Goal: Information Seeking & Learning: Learn about a topic

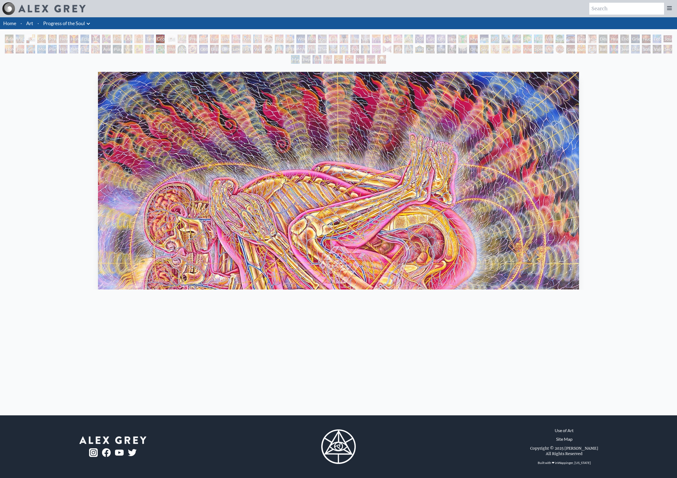
click at [132, 43] on div "Ocean of Love Bliss" at bounding box center [128, 39] width 9 height 9
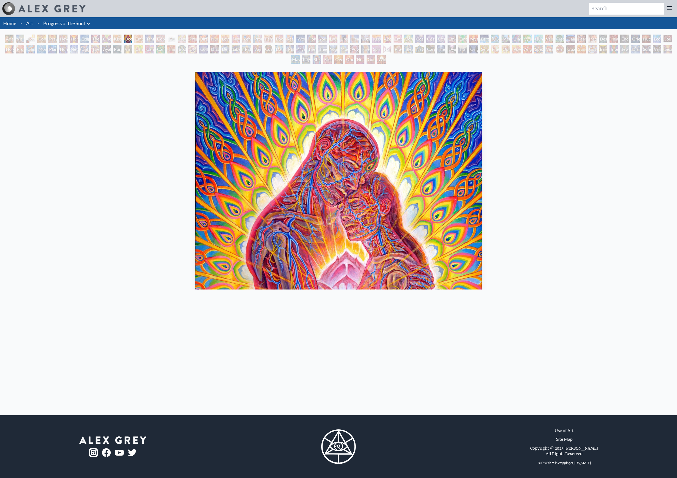
click at [253, 147] on img "12 / 133" at bounding box center [338, 263] width 287 height 382
click at [132, 43] on div "Ocean of Love Bliss" at bounding box center [128, 39] width 9 height 9
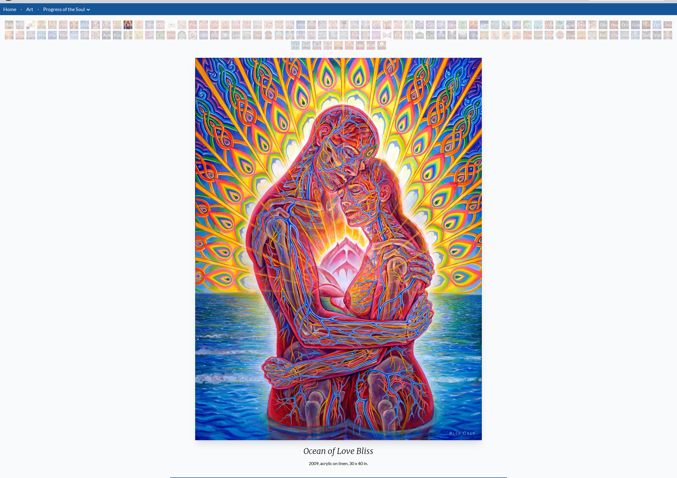
scroll to position [10, 0]
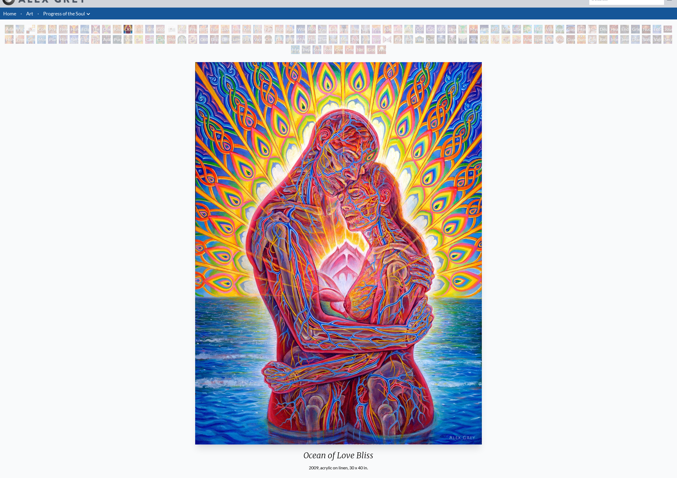
click at [121, 31] on div "Kissing" at bounding box center [117, 29] width 9 height 9
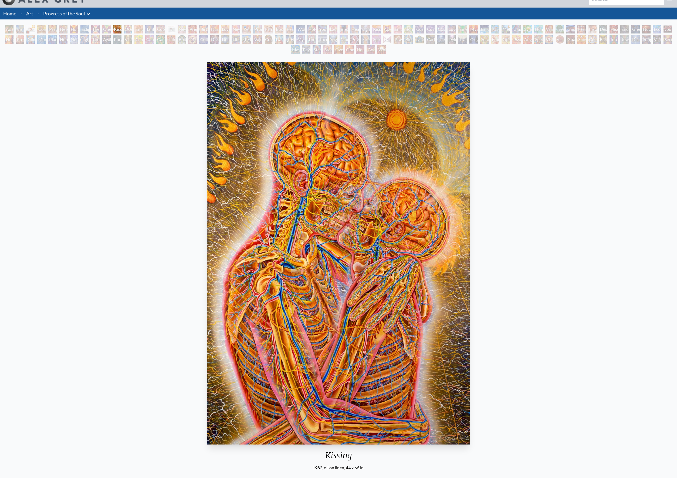
click at [111, 33] on div "One Taste" at bounding box center [106, 29] width 9 height 9
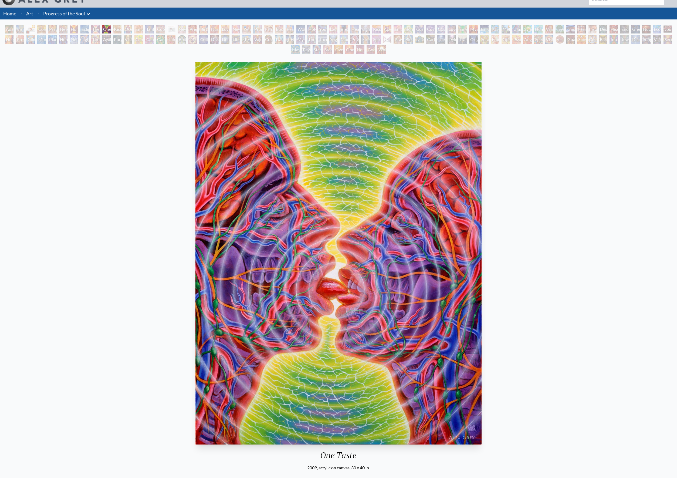
click at [100, 30] on div "The Kiss" at bounding box center [95, 29] width 9 height 9
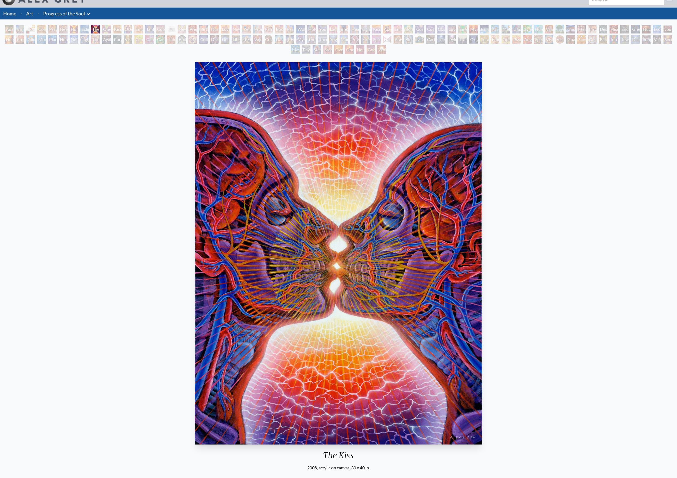
click at [89, 32] on div "Eclipse" at bounding box center [84, 29] width 9 height 9
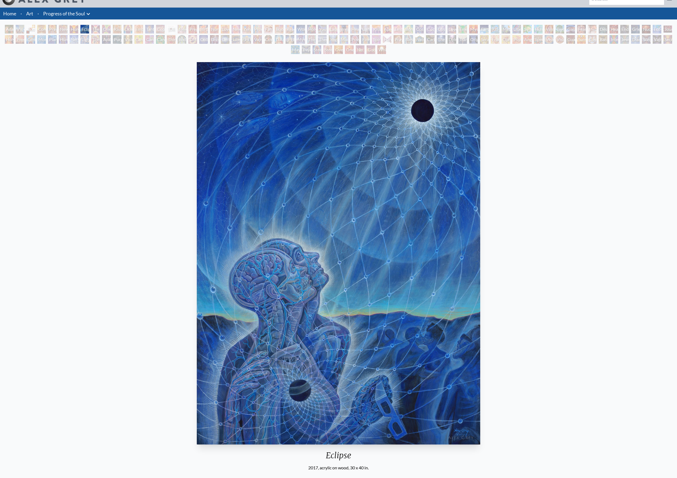
click at [78, 33] on div "Holy Grail" at bounding box center [74, 29] width 9 height 9
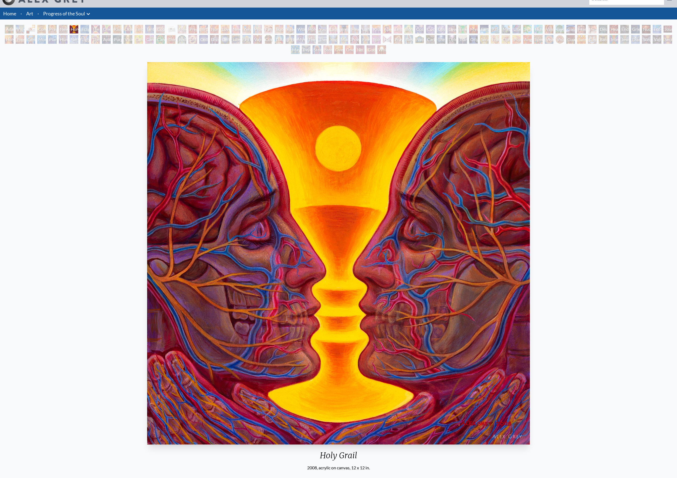
click at [67, 33] on div "New Man New Woman" at bounding box center [63, 29] width 9 height 9
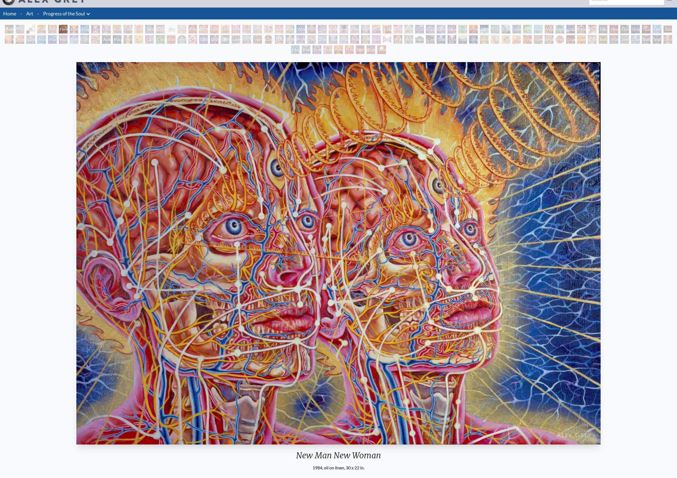
click at [57, 33] on div "Praying" at bounding box center [52, 29] width 9 height 9
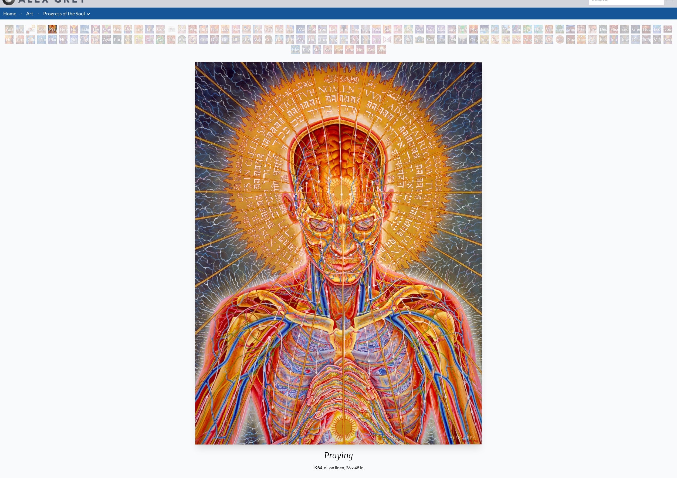
click at [53, 33] on div "Adam & Eve Visionary Origin of Language Body, Mind, Spirit Contemplation Prayin…" at bounding box center [338, 40] width 677 height 31
click at [46, 33] on div "Contemplation" at bounding box center [41, 29] width 9 height 9
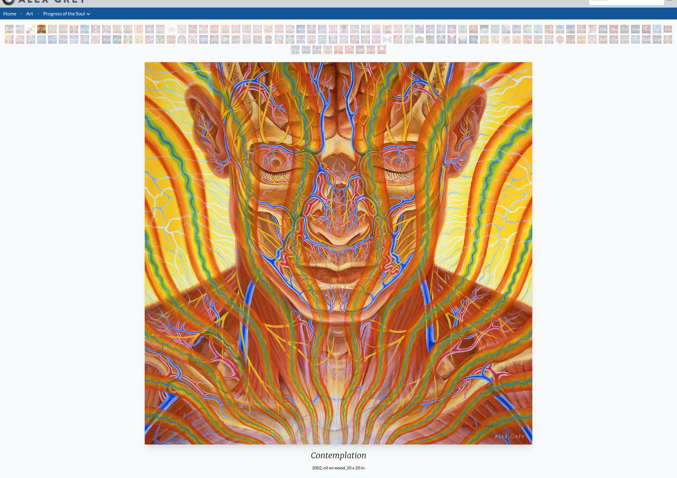
click at [24, 33] on div "Visionary Origin of Language" at bounding box center [20, 29] width 9 height 9
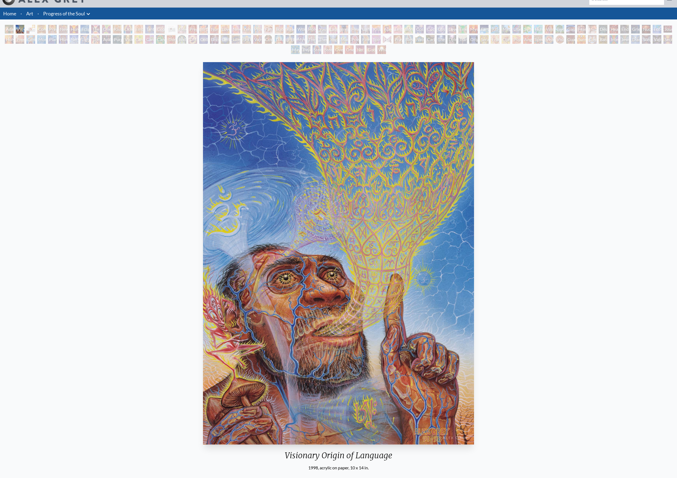
click at [348, 32] on div "Breathing" at bounding box center [343, 29] width 9 height 9
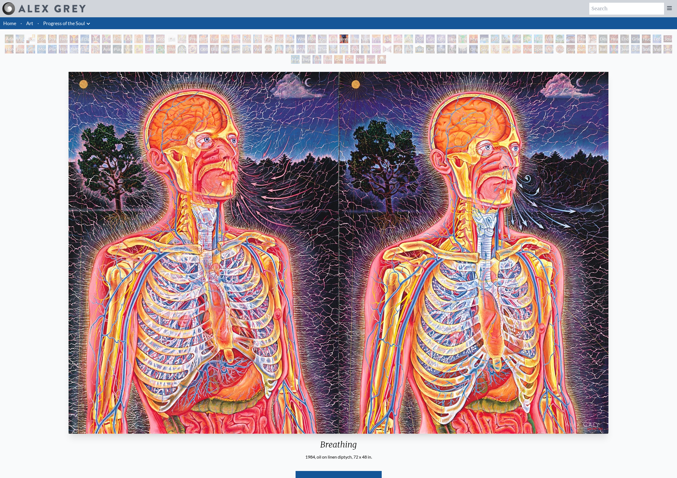
click at [380, 43] on div "Kiss of the [MEDICAL_DATA]" at bounding box center [376, 39] width 9 height 9
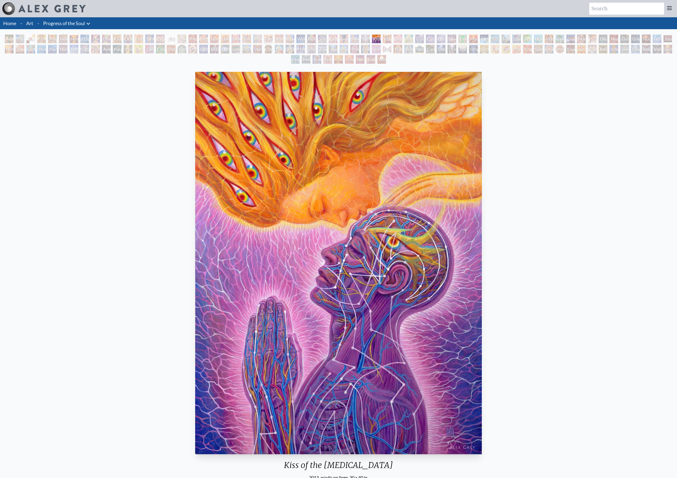
click at [541, 215] on div "Kiss of the Muse 2013, acrylic on linen, 30 x 40 in. Visit the CoSM Shop Kiss o…" at bounding box center [338, 355] width 668 height 570
click at [413, 43] on div "Bond" at bounding box center [408, 39] width 9 height 9
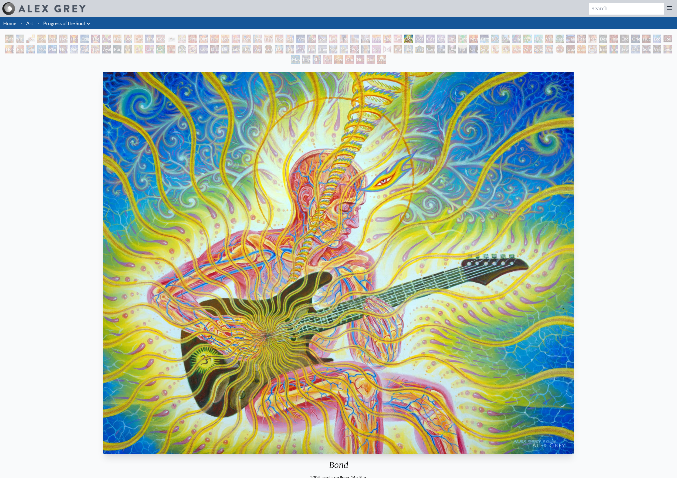
click at [46, 106] on div "Bond 2004, acrylic on linen, 16 x 8 in. Visit the CoSM Shop Bond - Paper Print" at bounding box center [338, 355] width 668 height 570
click at [616, 11] on input "search" at bounding box center [626, 9] width 75 height 12
type input "penis"
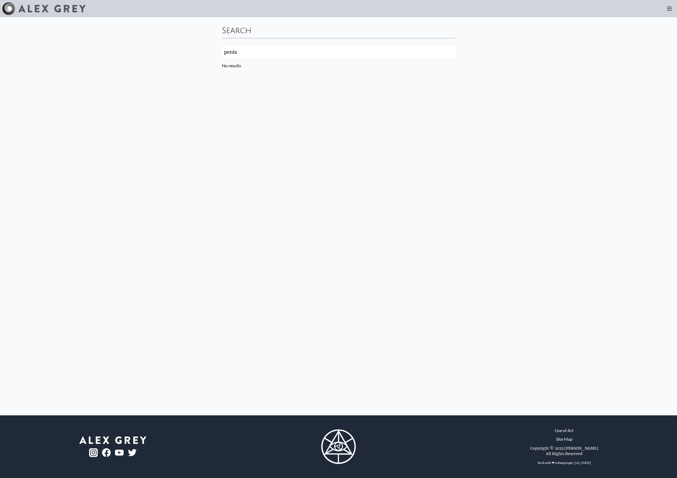
click at [248, 181] on div "Search penis Search No results" at bounding box center [338, 216] width 677 height 398
click at [103, 135] on div "Search penis Search No results" at bounding box center [338, 216] width 677 height 398
click at [298, 52] on input "penis" at bounding box center [338, 52] width 233 height 12
type input "p"
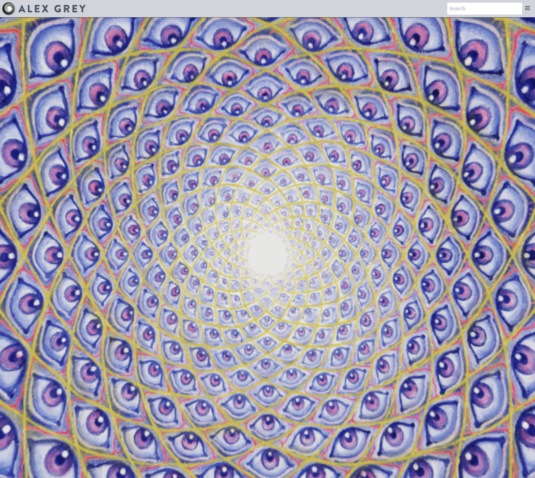
click at [525, 7] on icon at bounding box center [527, 7] width 4 height 3
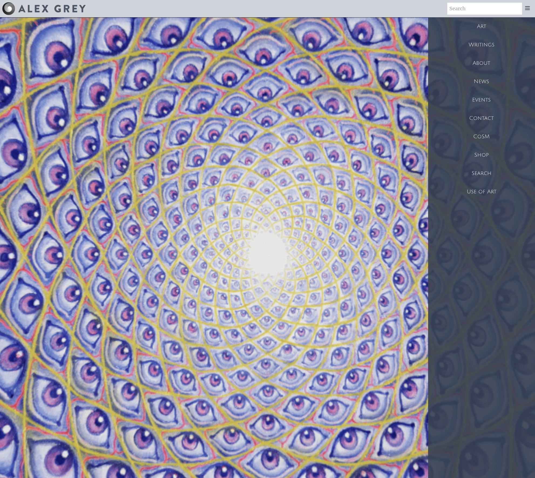
click at [483, 146] on div "CoSM" at bounding box center [481, 136] width 107 height 18
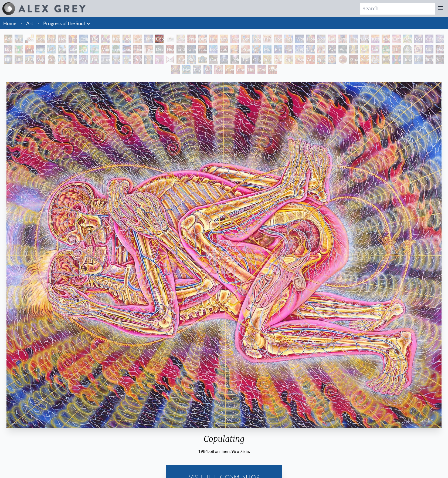
scroll to position [241, 0]
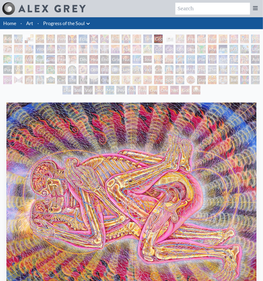
click at [89, 24] on icon at bounding box center [88, 24] width 3 height 2
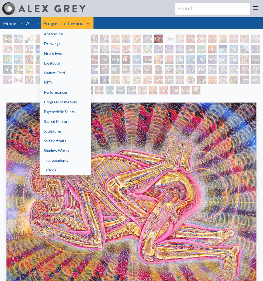
click at [65, 35] on link "Anatomical" at bounding box center [66, 34] width 52 height 10
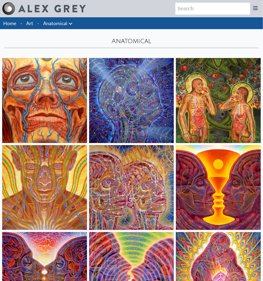
click at [73, 25] on icon at bounding box center [70, 24] width 6 height 6
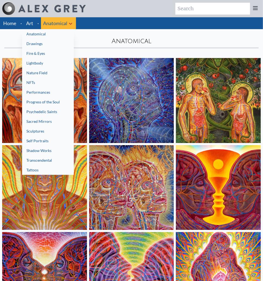
click at [47, 105] on link "Progress of the Soul" at bounding box center [48, 102] width 52 height 10
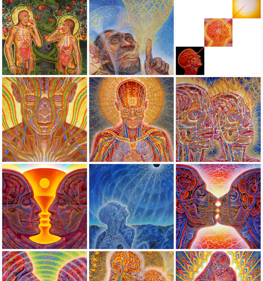
scroll to position [66, 0]
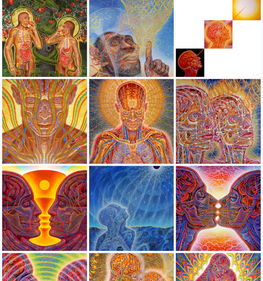
click at [239, 41] on img at bounding box center [218, 34] width 85 height 85
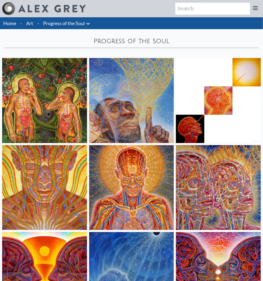
scroll to position [0, 0]
click at [87, 24] on icon at bounding box center [88, 24] width 6 height 6
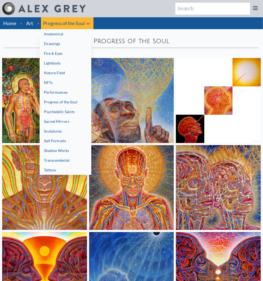
click at [62, 65] on link "Lightbody" at bounding box center [66, 63] width 52 height 10
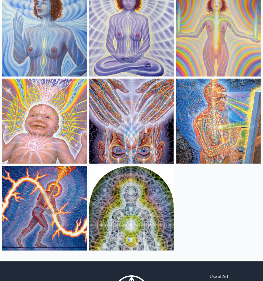
scroll to position [242, 0]
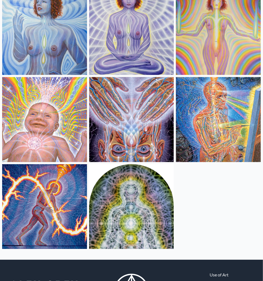
click at [22, 178] on img at bounding box center [44, 206] width 85 height 85
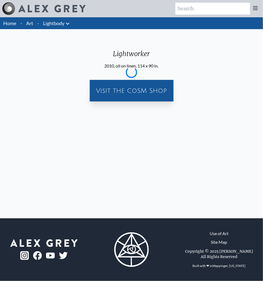
click at [66, 24] on icon at bounding box center [67, 24] width 6 height 6
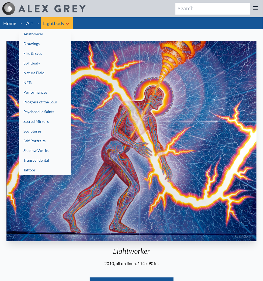
click at [40, 161] on link "Transcendental" at bounding box center [45, 160] width 52 height 10
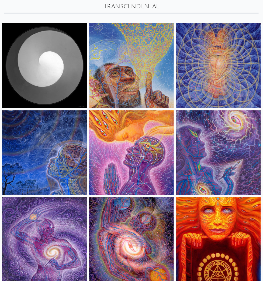
scroll to position [40, 0]
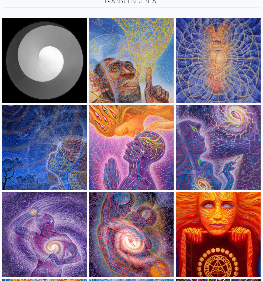
click at [114, 147] on img at bounding box center [131, 147] width 85 height 85
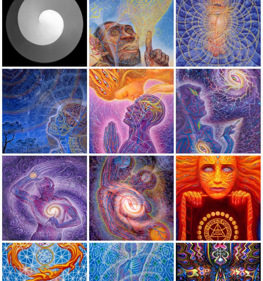
scroll to position [79, 0]
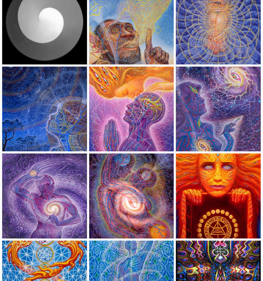
click at [128, 179] on img at bounding box center [131, 196] width 85 height 85
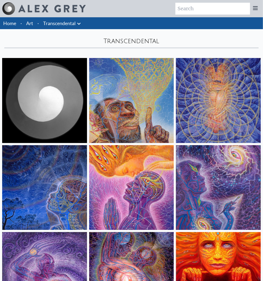
scroll to position [0, 0]
click at [79, 23] on icon at bounding box center [79, 24] width 6 height 6
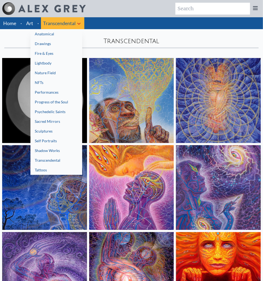
click at [68, 35] on link "Anatomical" at bounding box center [56, 34] width 52 height 10
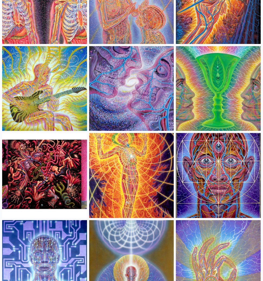
scroll to position [622, 0]
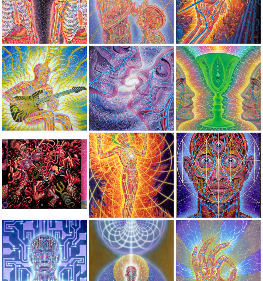
click at [117, 73] on img at bounding box center [131, 88] width 85 height 85
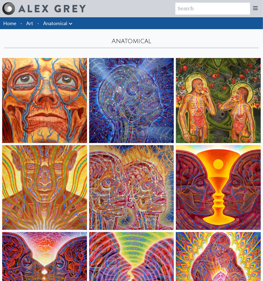
scroll to position [0, 0]
click at [69, 26] on icon at bounding box center [70, 24] width 6 height 6
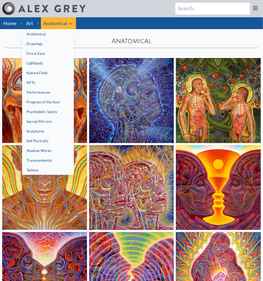
click at [46, 89] on link "Performances" at bounding box center [48, 92] width 52 height 10
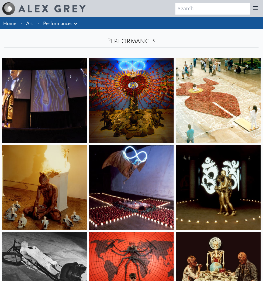
click at [76, 24] on icon at bounding box center [75, 24] width 3 height 2
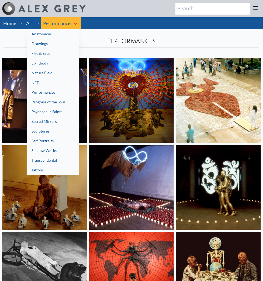
click at [51, 74] on link "Nature Field" at bounding box center [53, 73] width 52 height 10
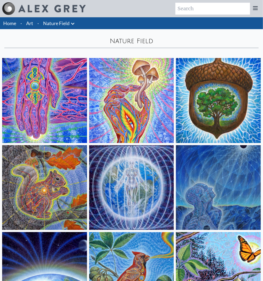
click at [73, 24] on icon at bounding box center [72, 24] width 3 height 2
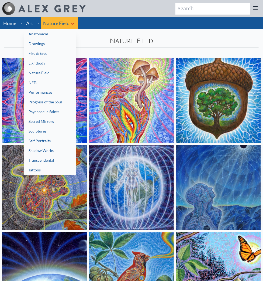
click at [50, 149] on link "Shadow Works" at bounding box center [50, 151] width 52 height 10
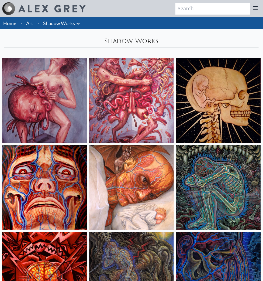
click at [80, 24] on icon at bounding box center [78, 24] width 6 height 6
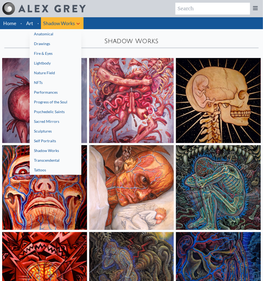
click at [28, 25] on div at bounding box center [131, 140] width 263 height 281
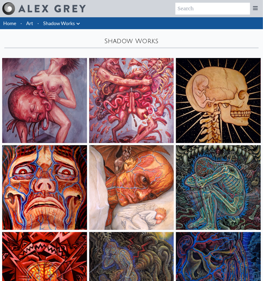
click at [30, 25] on link "Art" at bounding box center [29, 23] width 7 height 8
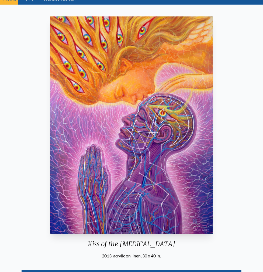
scroll to position [25, 0]
